Goal: Transaction & Acquisition: Download file/media

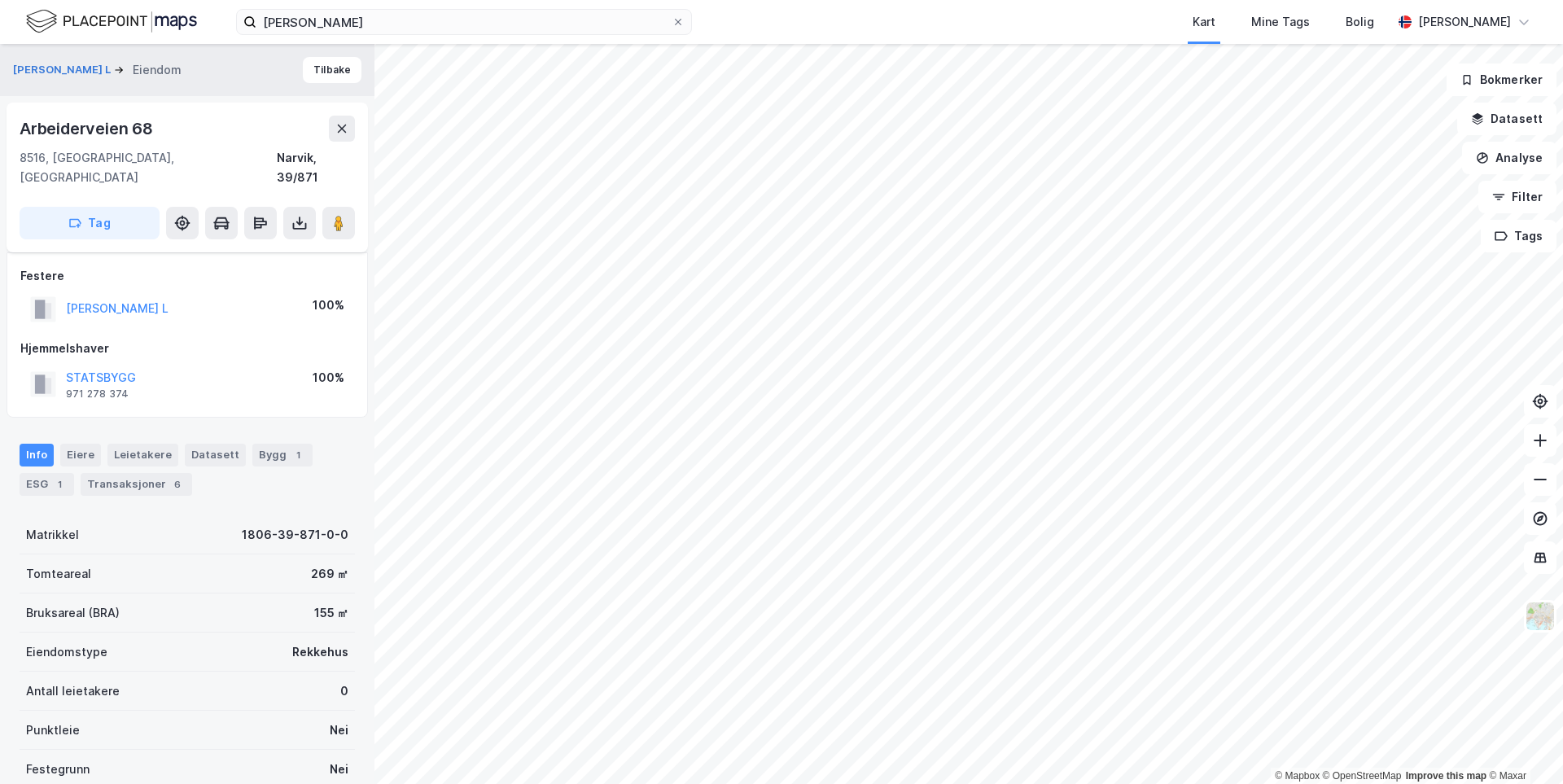
scroll to position [68, 0]
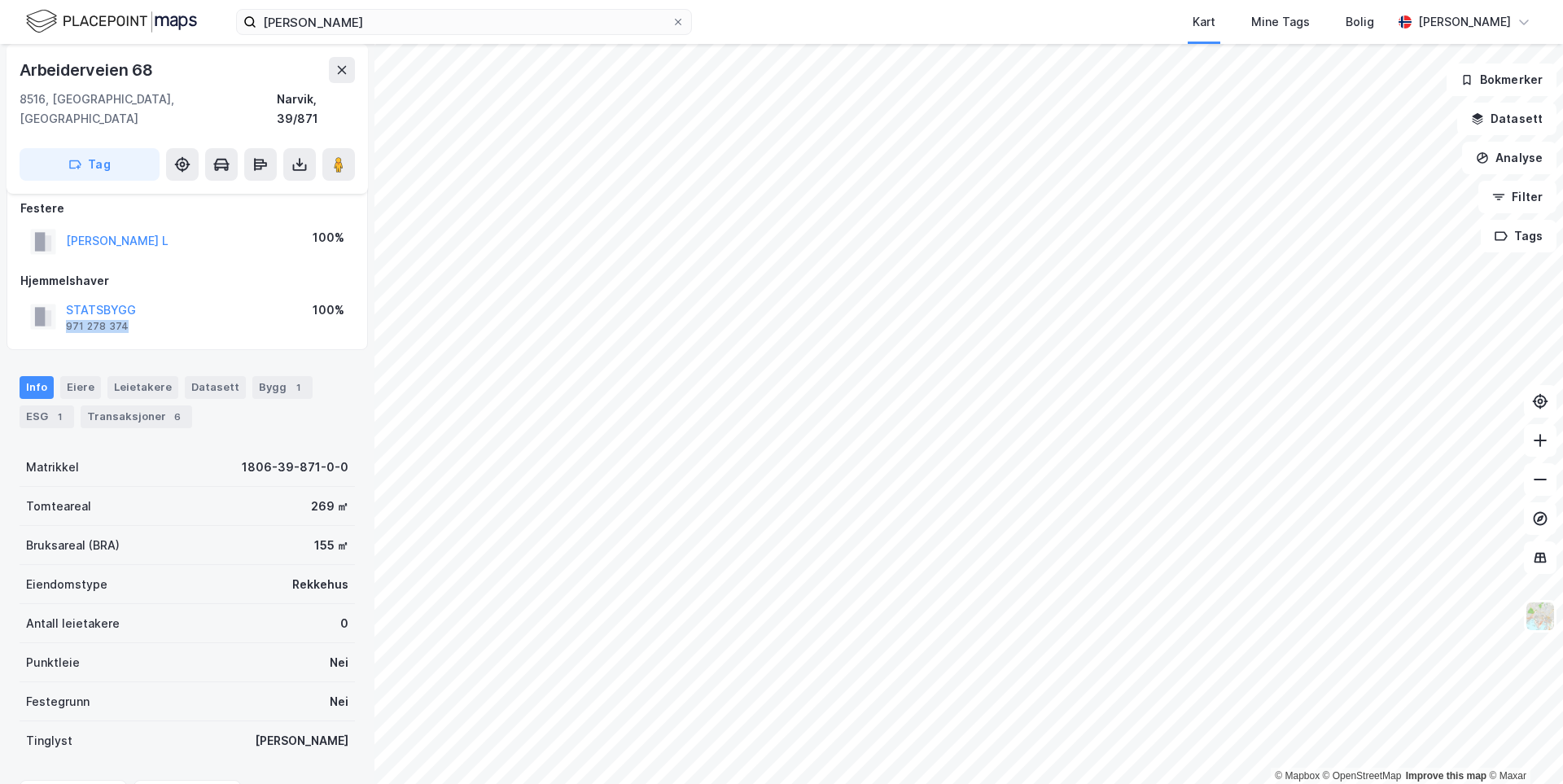
drag, startPoint x: 123, startPoint y: 310, endPoint x: 65, endPoint y: 308, distance: 58.0
click at [65, 308] on div "STATSBYGG 971 278 374 100%" at bounding box center [187, 316] width 334 height 39
copy div "971 278 374"
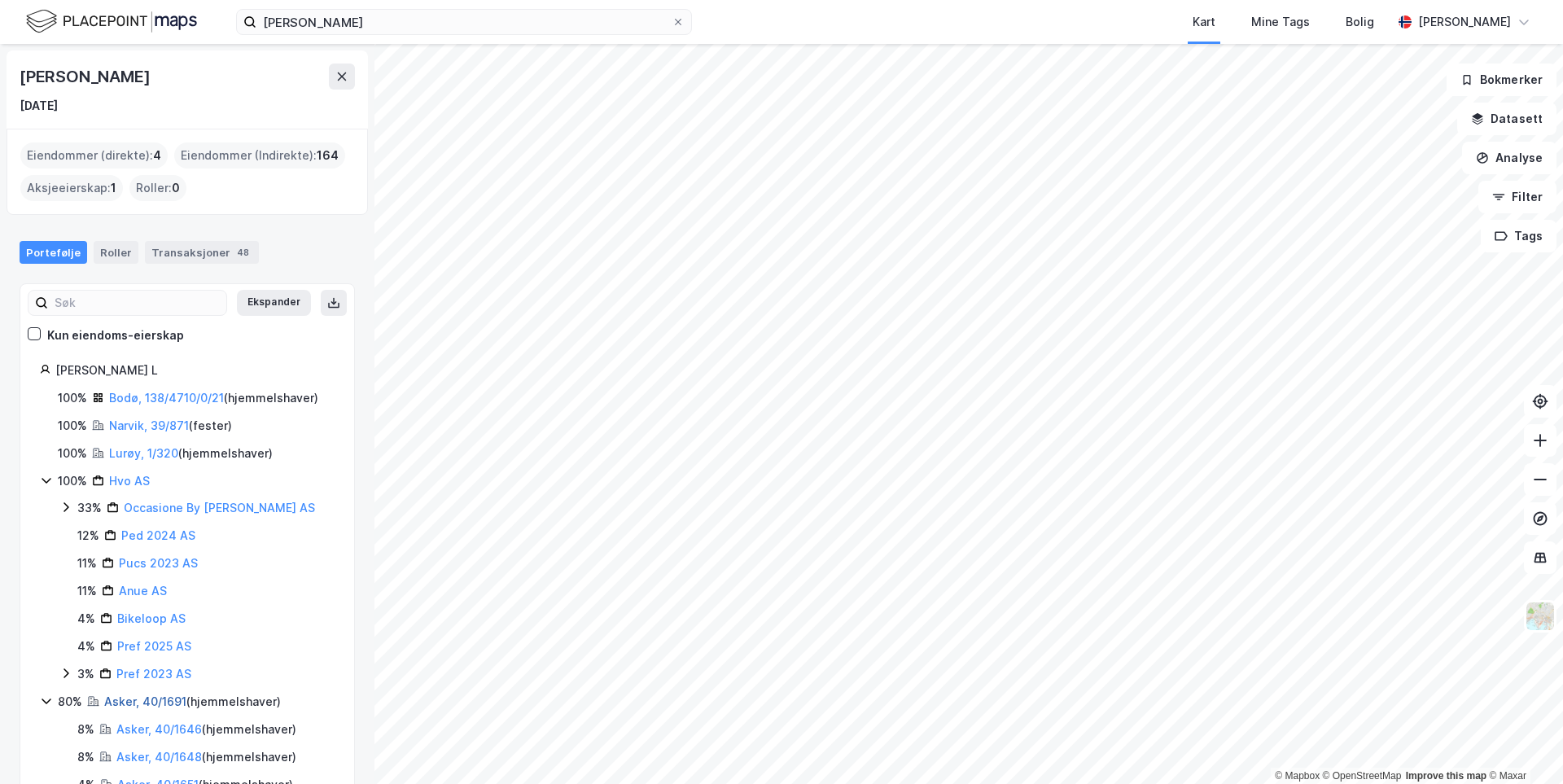
click at [154, 700] on link "Asker, 40/1691" at bounding box center [145, 701] width 82 height 13
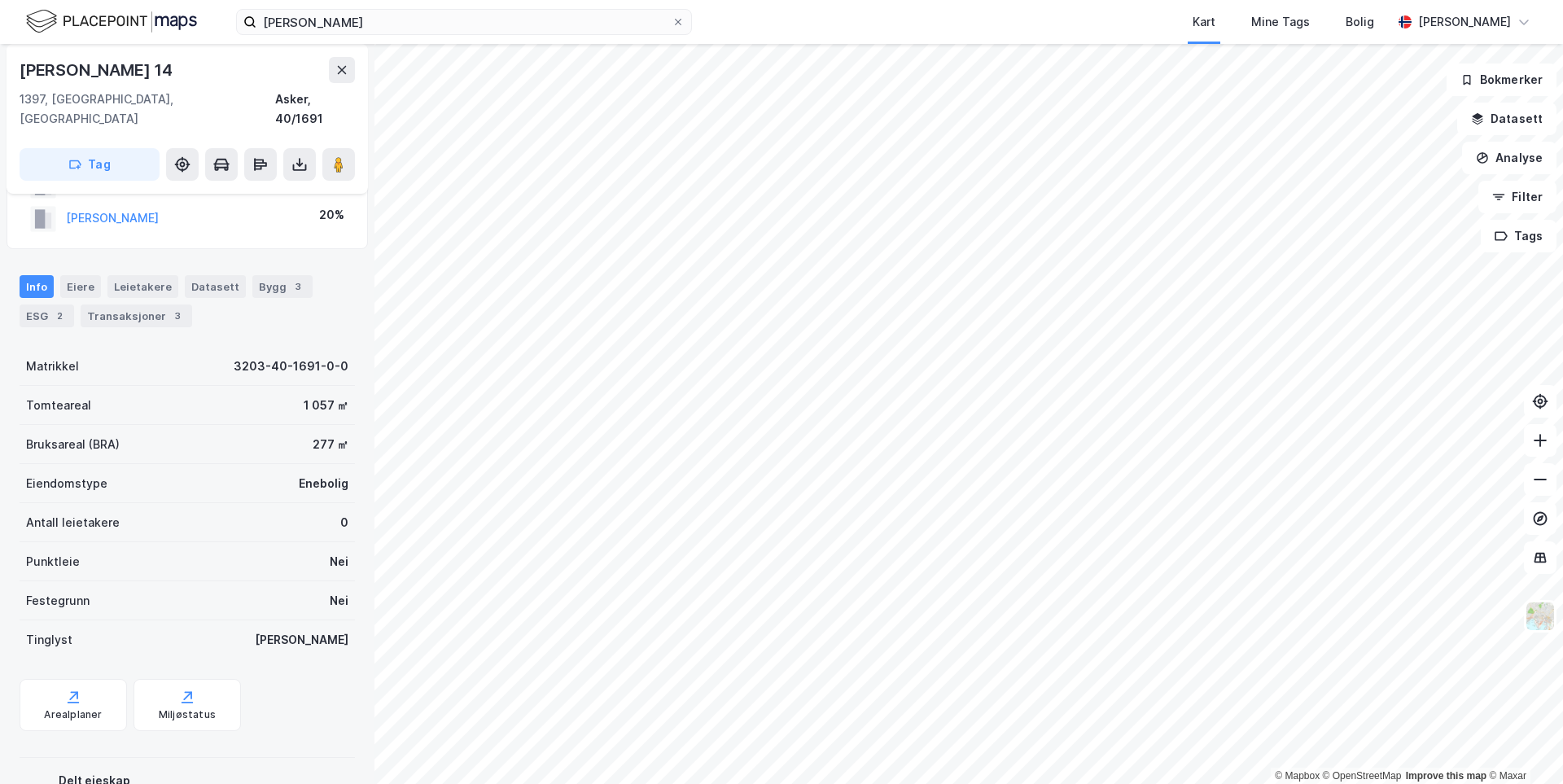
scroll to position [149, 0]
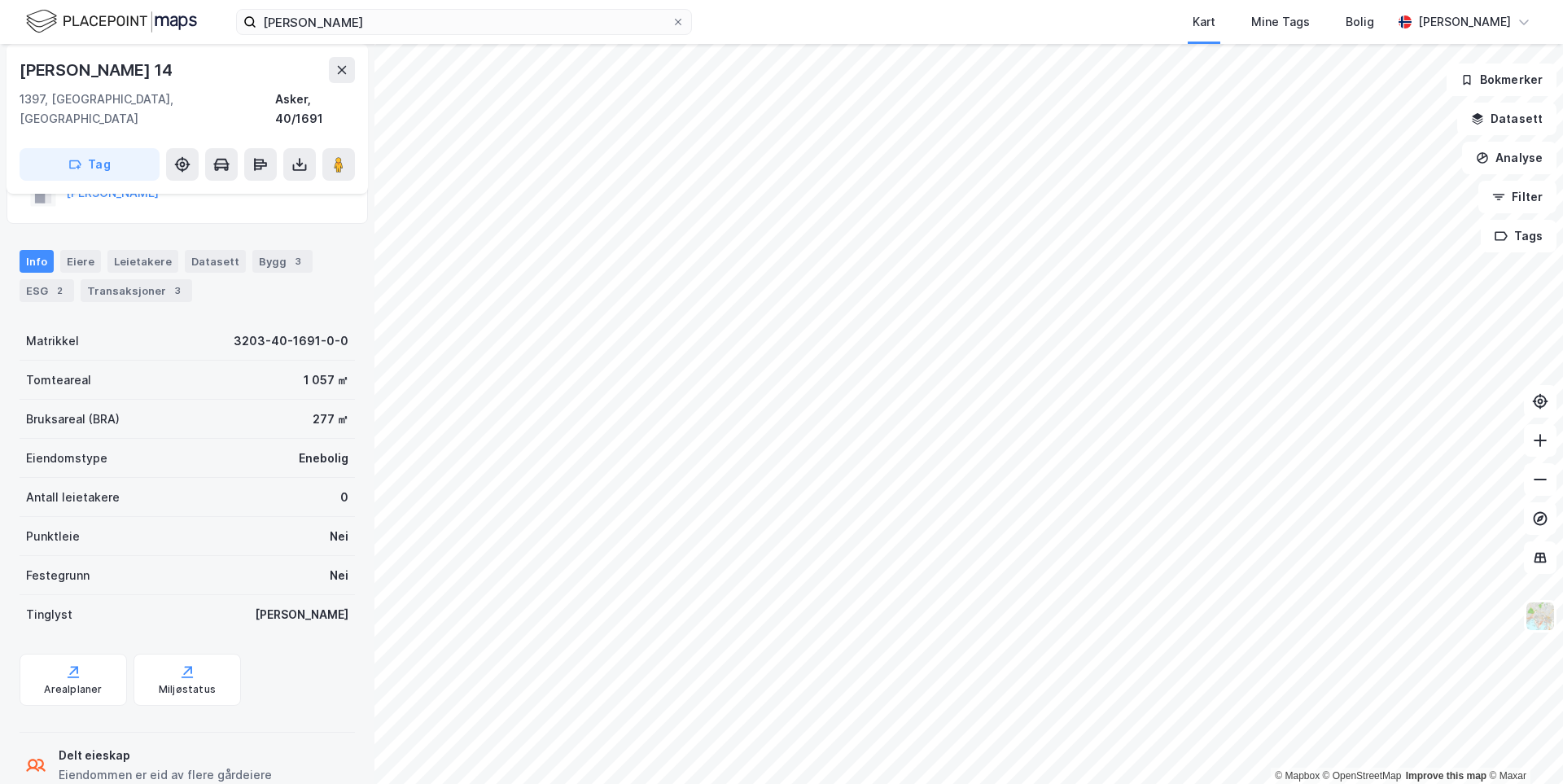
click at [111, 279] on div "Transaksjoner 3" at bounding box center [136, 291] width 112 height 23
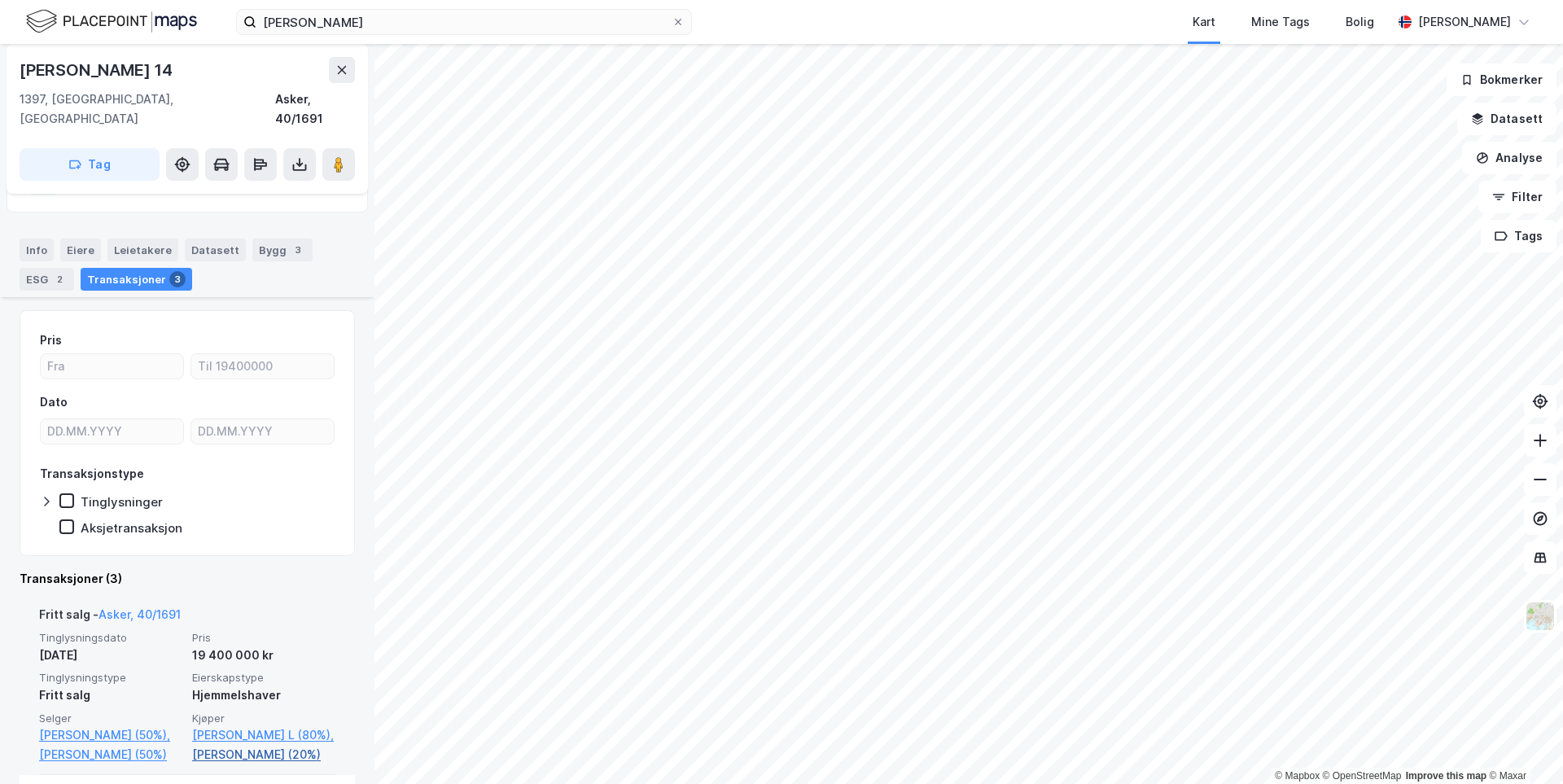
scroll to position [244, 0]
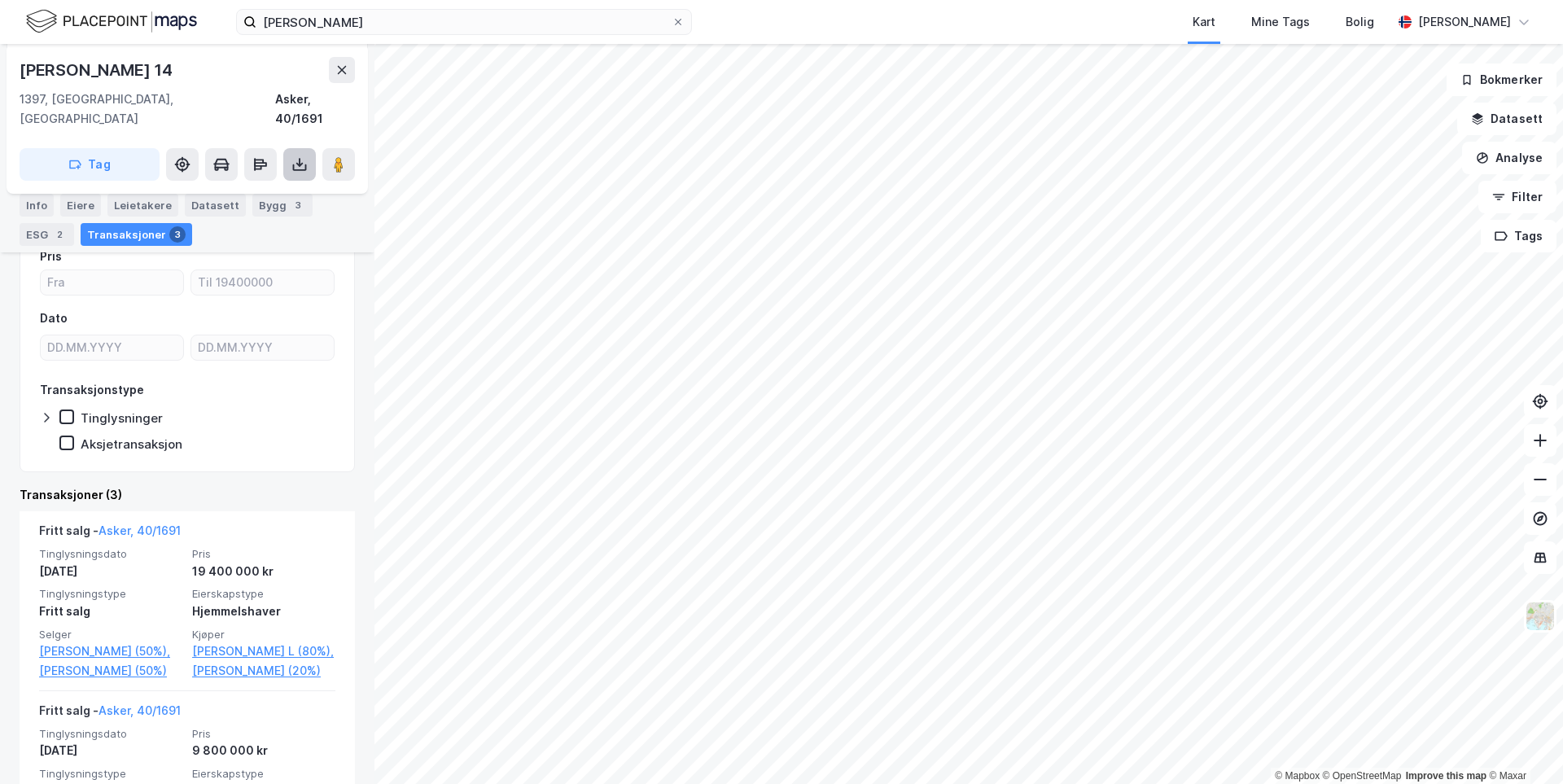
click at [303, 156] on icon at bounding box center [299, 163] width 16 height 16
click at [292, 184] on div "Last ned grunnbok" at bounding box center [229, 196] width 173 height 26
